Goal: Transaction & Acquisition: Subscribe to service/newsletter

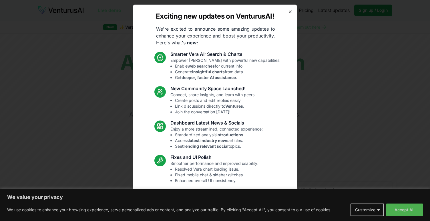
scroll to position [18, 0]
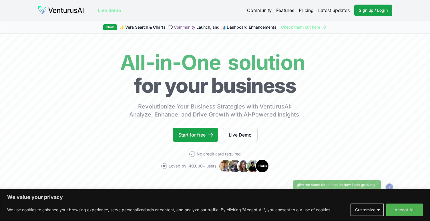
click at [304, 9] on link "Pricing" at bounding box center [306, 10] width 15 height 7
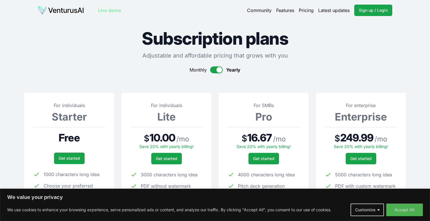
click at [67, 10] on img at bounding box center [61, 10] width 46 height 9
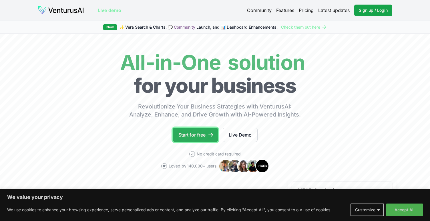
click at [204, 133] on link "Start for free" at bounding box center [195, 134] width 45 height 14
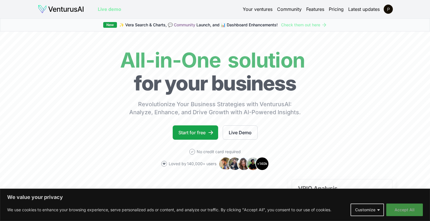
click at [398, 209] on button "Accept All" at bounding box center [404, 209] width 37 height 13
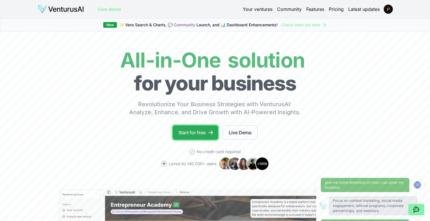
click at [194, 135] on link "Start for free" at bounding box center [195, 132] width 45 height 14
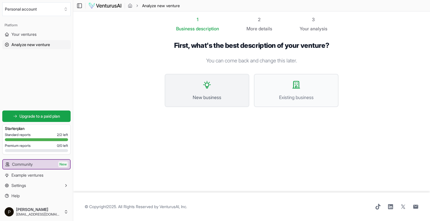
click at [208, 89] on button "New business" at bounding box center [207, 90] width 85 height 33
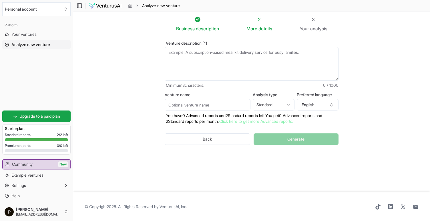
click at [199, 55] on textarea "Venture description (*)" at bounding box center [252, 64] width 174 height 34
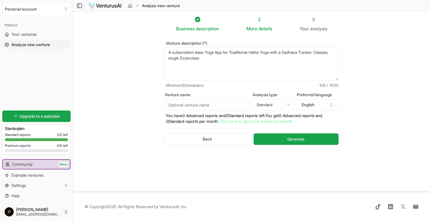
click at [230, 57] on textarea "A subscription base Yoga App for Traditional Hatha Yoga with a Sadhana Tracker,…" at bounding box center [252, 64] width 174 height 34
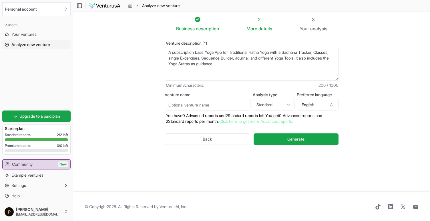
type textarea "A subscription base Yoga App for Traditional Hatha Yoga with a Sadhana Tracker,…"
click at [206, 103] on input "Venture name" at bounding box center [208, 104] width 86 height 11
type input "andnow"
click at [286, 140] on button "Generate" at bounding box center [296, 138] width 85 height 11
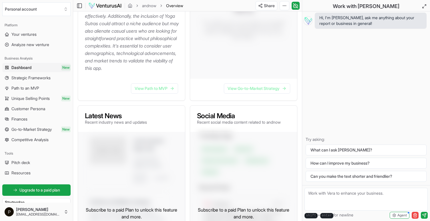
scroll to position [202, 0]
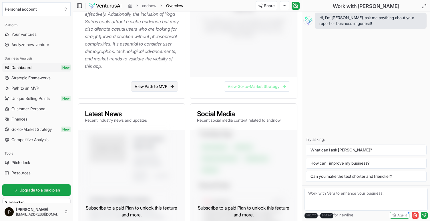
click at [166, 91] on link "View Path to MVP" at bounding box center [154, 86] width 47 height 10
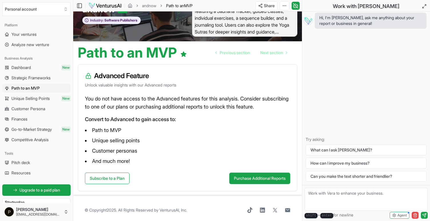
scroll to position [27, 0]
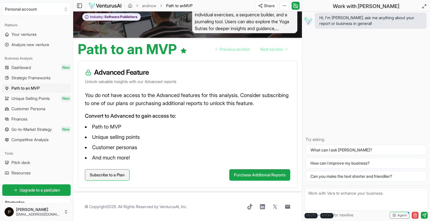
click at [122, 174] on link "Subscribe to a Plan" at bounding box center [107, 174] width 45 height 11
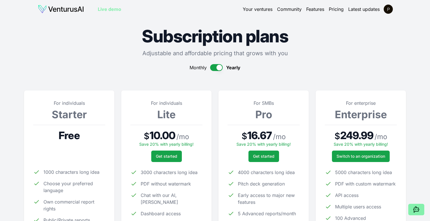
click at [246, 6] on link "Your ventures" at bounding box center [258, 9] width 30 height 7
